Goal: Transaction & Acquisition: Book appointment/travel/reservation

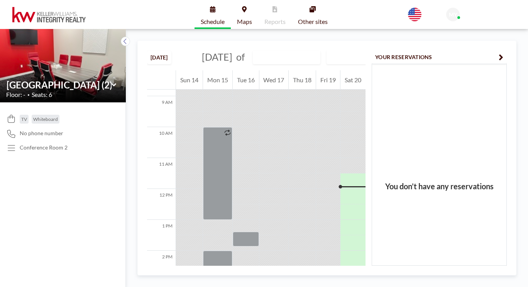
scroll to position [276, 0]
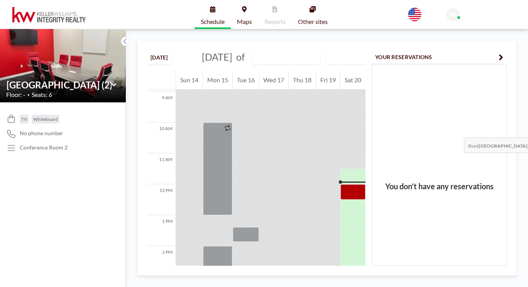
click at [366, 184] on div at bounding box center [352, 191] width 25 height 15
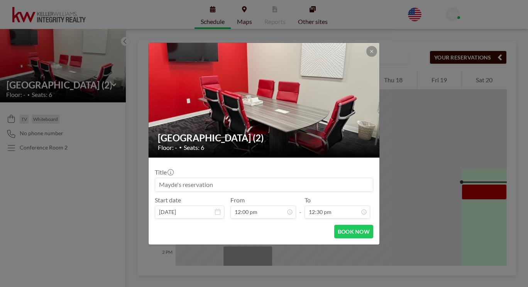
scroll to position [160, 0]
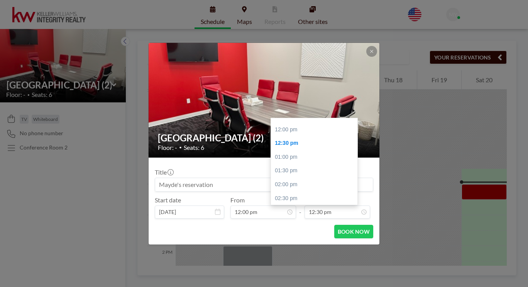
click at [316, 205] on input "12:30 pm" at bounding box center [338, 211] width 66 height 13
click at [293, 205] on div "03:00 pm" at bounding box center [316, 212] width 90 height 14
click at [0, 0] on icon at bounding box center [0, 0] width 0 height 0
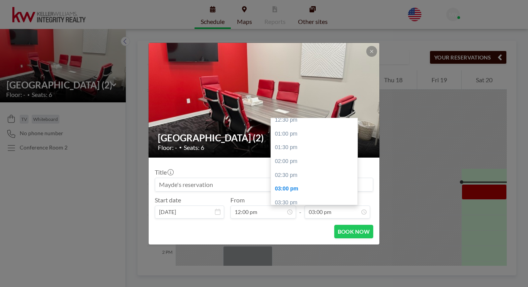
click at [285, 168] on div "02:30 pm" at bounding box center [316, 175] width 90 height 14
type input "02:30 pm"
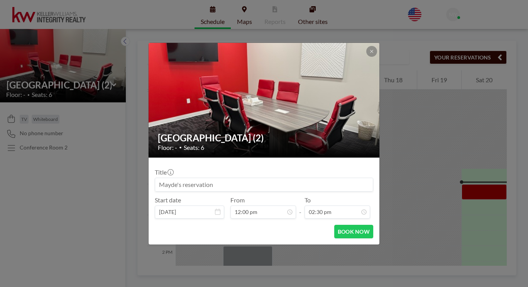
scroll to position [210, 0]
click at [339, 225] on button "BOOK NOW" at bounding box center [353, 232] width 39 height 14
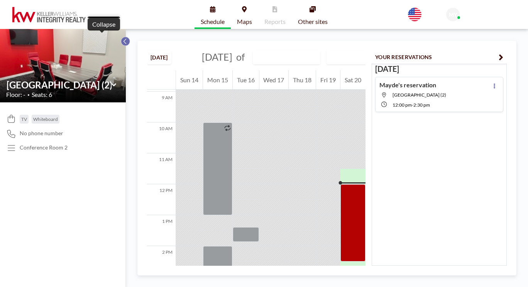
click at [123, 37] on icon at bounding box center [125, 41] width 5 height 8
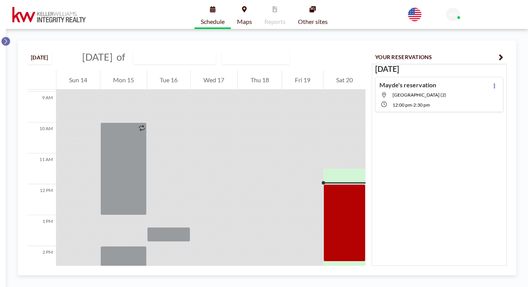
click at [5, 39] on icon at bounding box center [5, 41] width 3 height 5
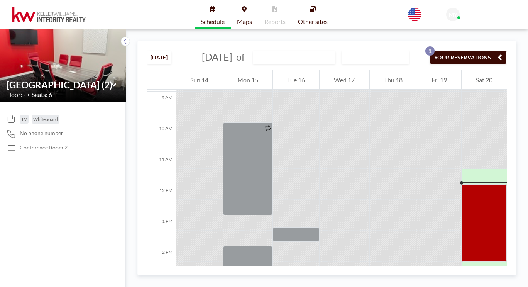
click at [310, 19] on span "Other sites" at bounding box center [313, 22] width 30 height 6
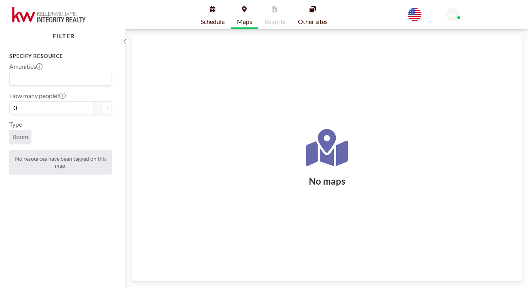
click at [220, 12] on link "Schedule" at bounding box center [213, 14] width 36 height 29
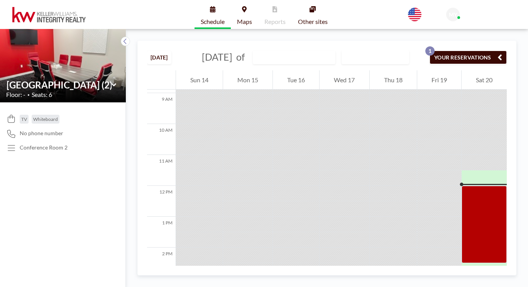
scroll to position [276, 0]
click at [502, 52] on icon "button" at bounding box center [500, 56] width 5 height 9
